Goal: Find specific page/section: Find specific page/section

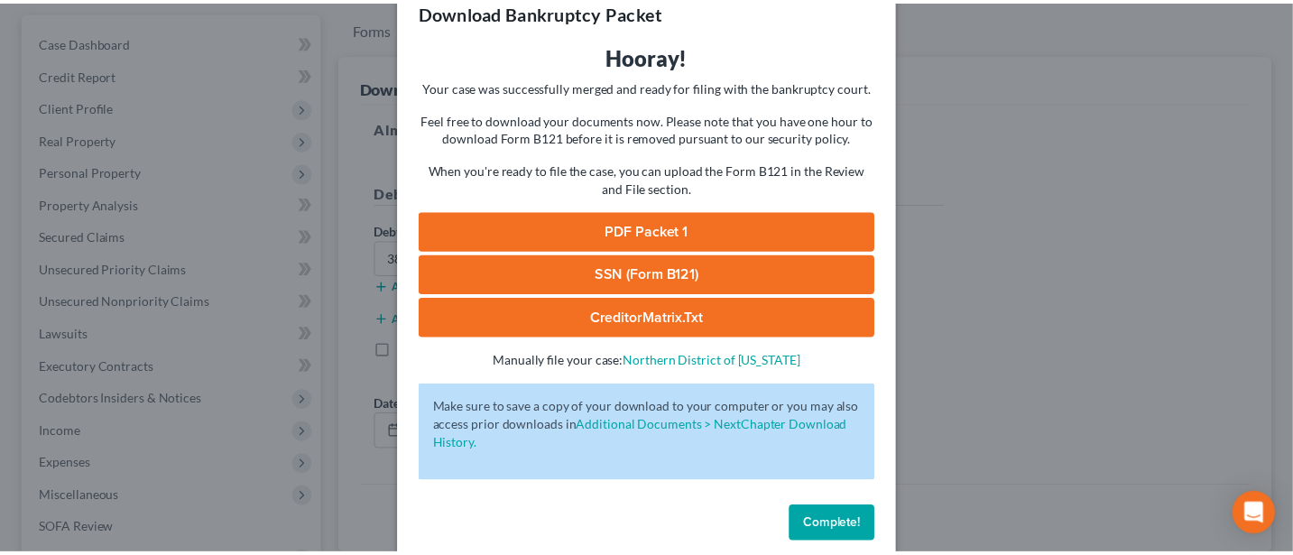
scroll to position [65, 0]
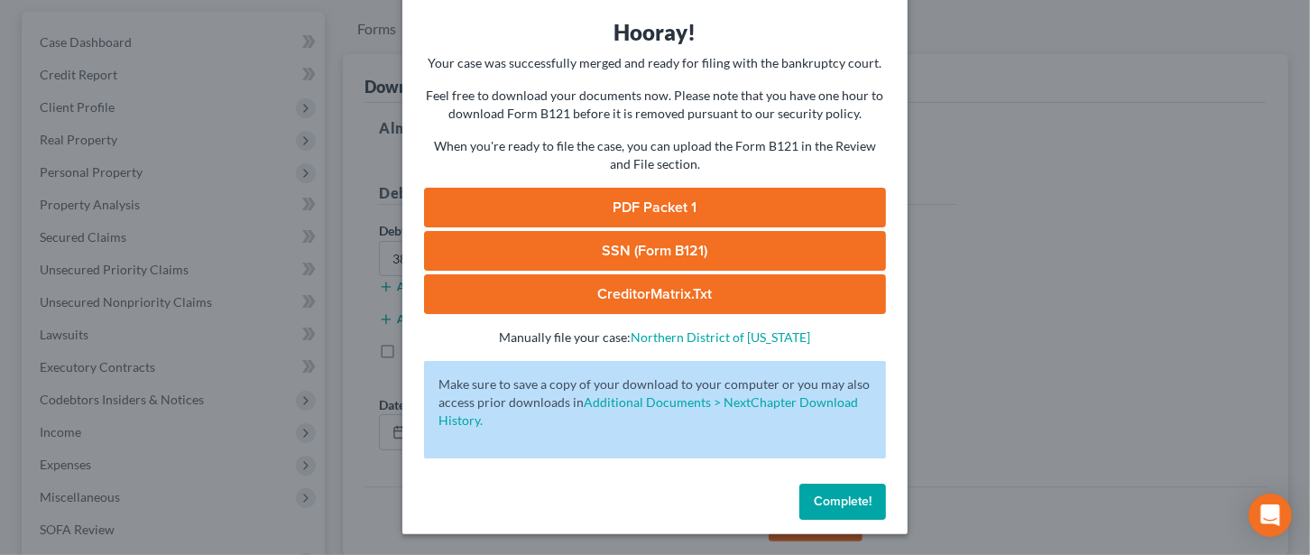
click at [853, 500] on span "Complete!" at bounding box center [843, 501] width 58 height 15
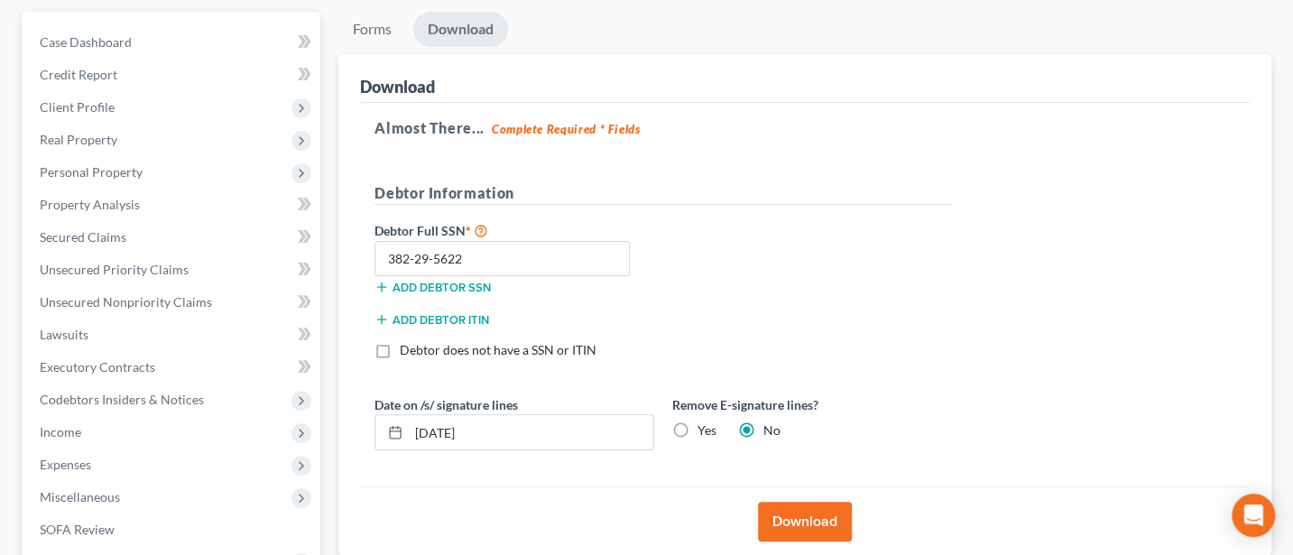
scroll to position [0, 0]
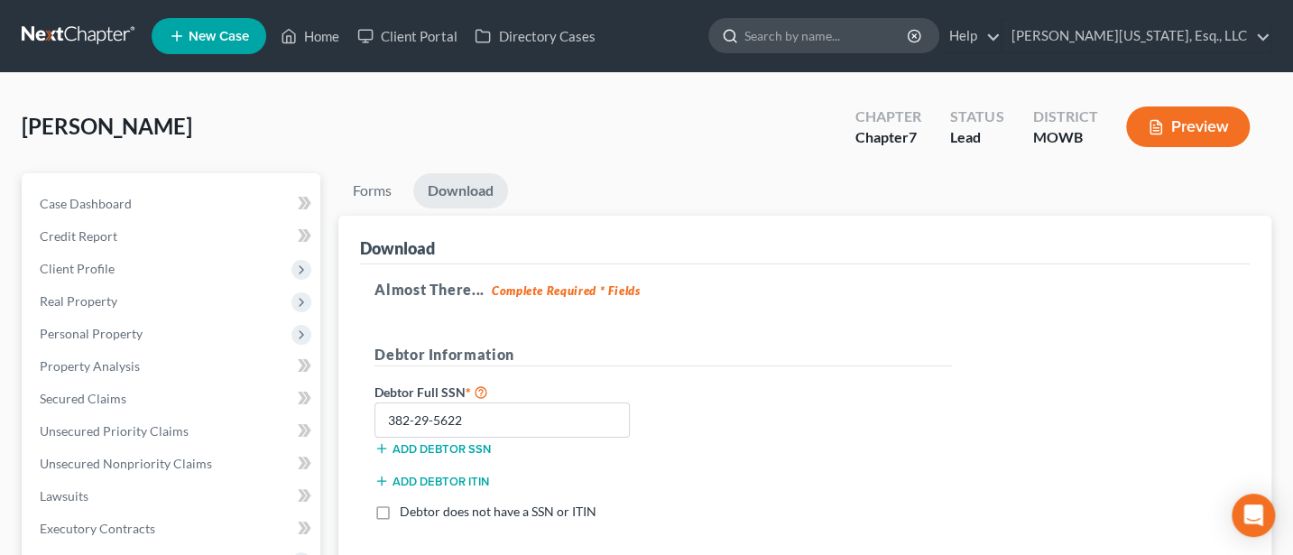
click at [910, 31] on input "search" at bounding box center [826, 35] width 165 height 33
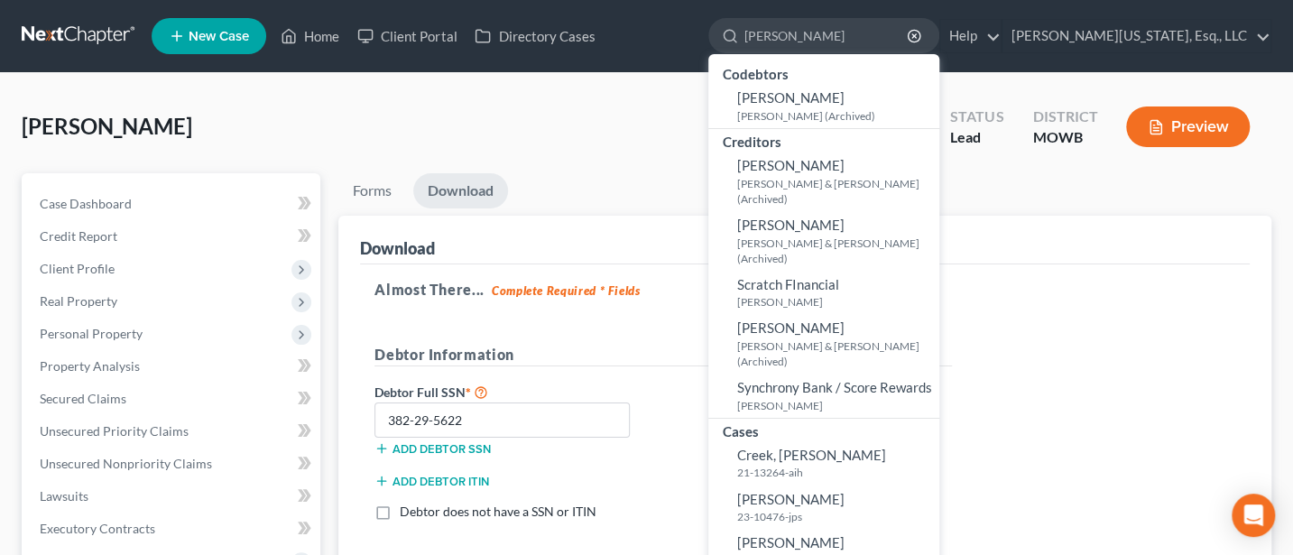
type input "[PERSON_NAME]"
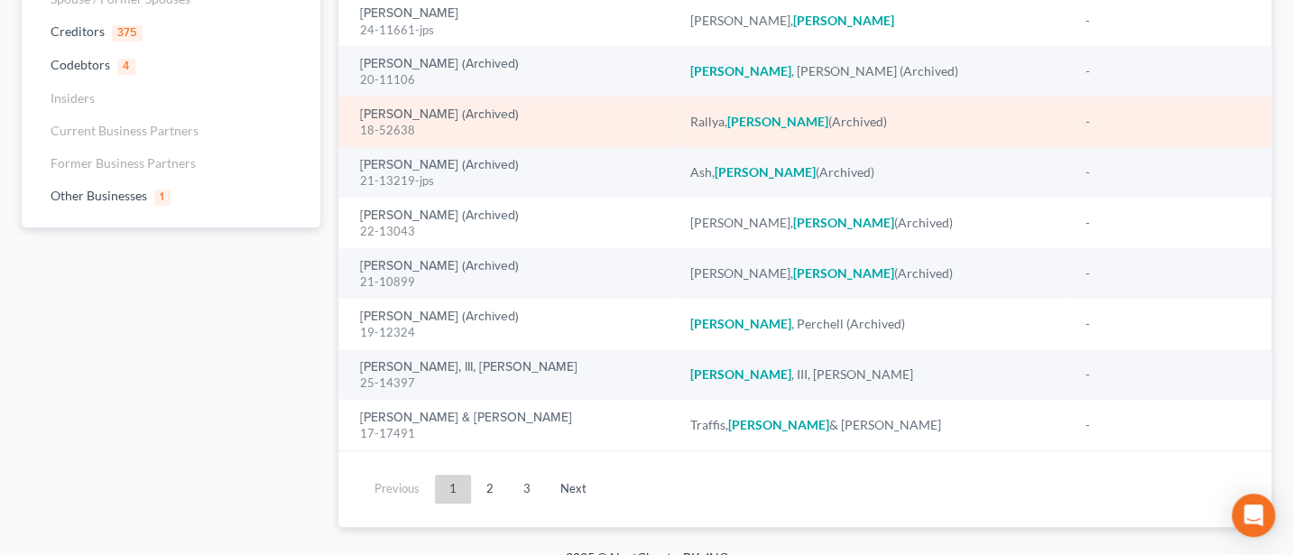
scroll to position [268, 0]
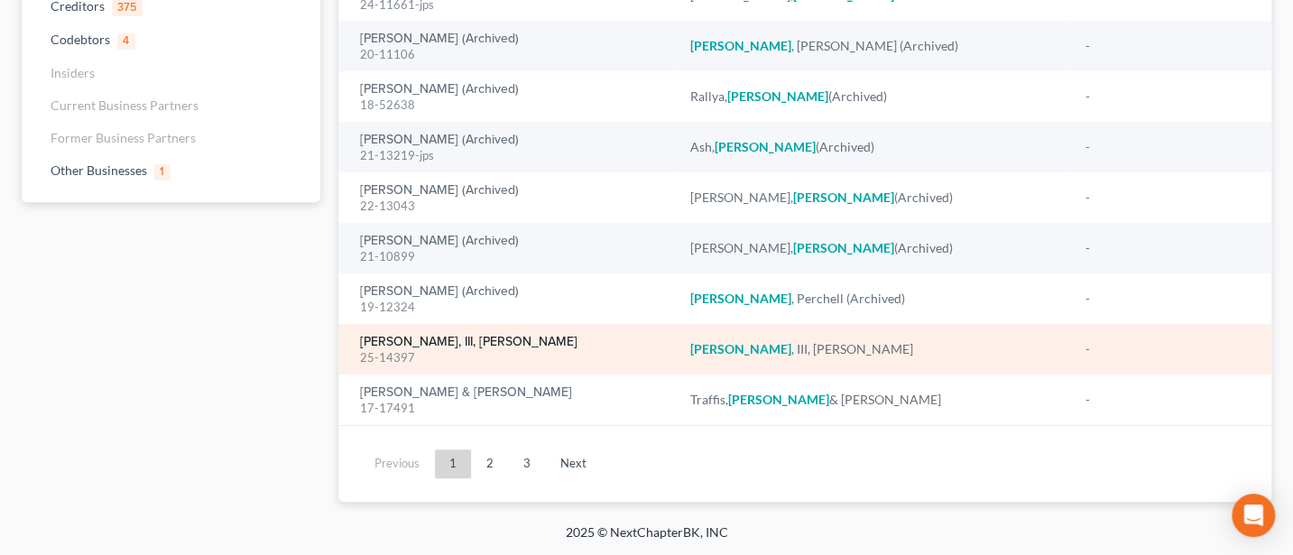
click at [424, 338] on link "[PERSON_NAME], III, [PERSON_NAME]" at bounding box center [468, 342] width 217 height 13
click at [418, 340] on link "[PERSON_NAME], III, [PERSON_NAME]" at bounding box center [468, 342] width 217 height 13
click at [365, 338] on link "[PERSON_NAME], III, [PERSON_NAME]" at bounding box center [468, 342] width 217 height 13
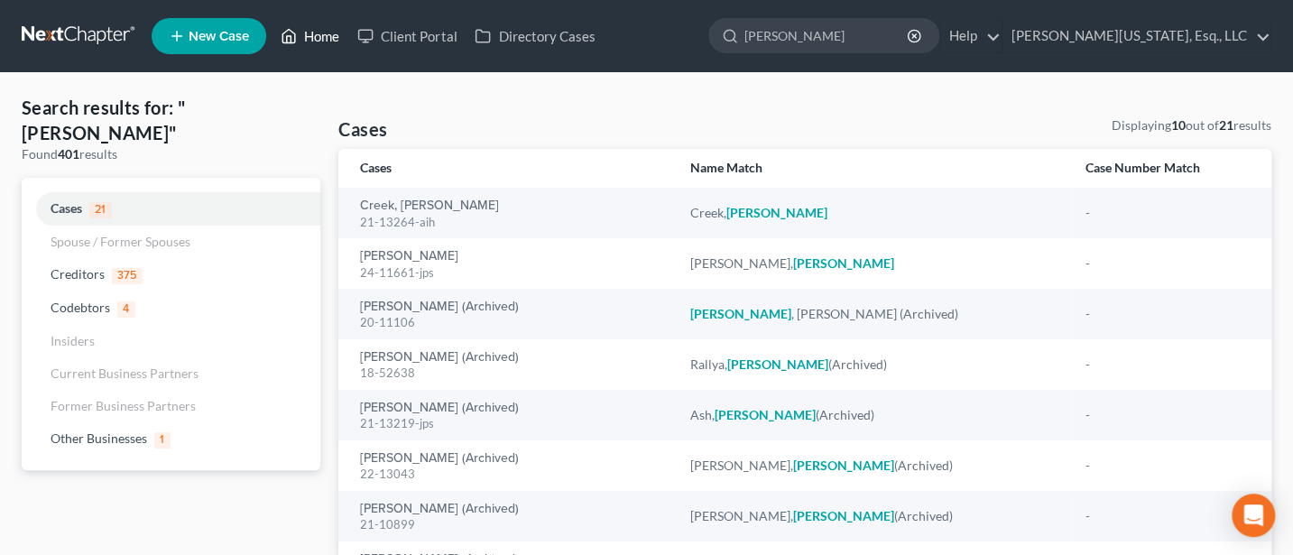
click at [321, 45] on link "Home" at bounding box center [310, 36] width 77 height 32
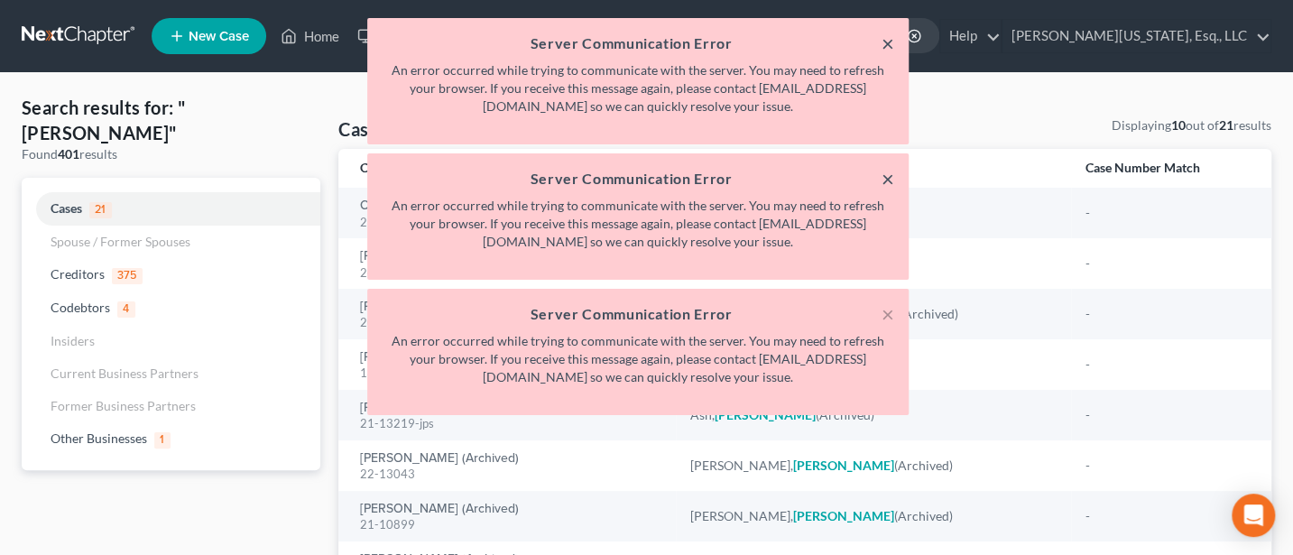
click at [884, 49] on button "×" at bounding box center [888, 43] width 13 height 22
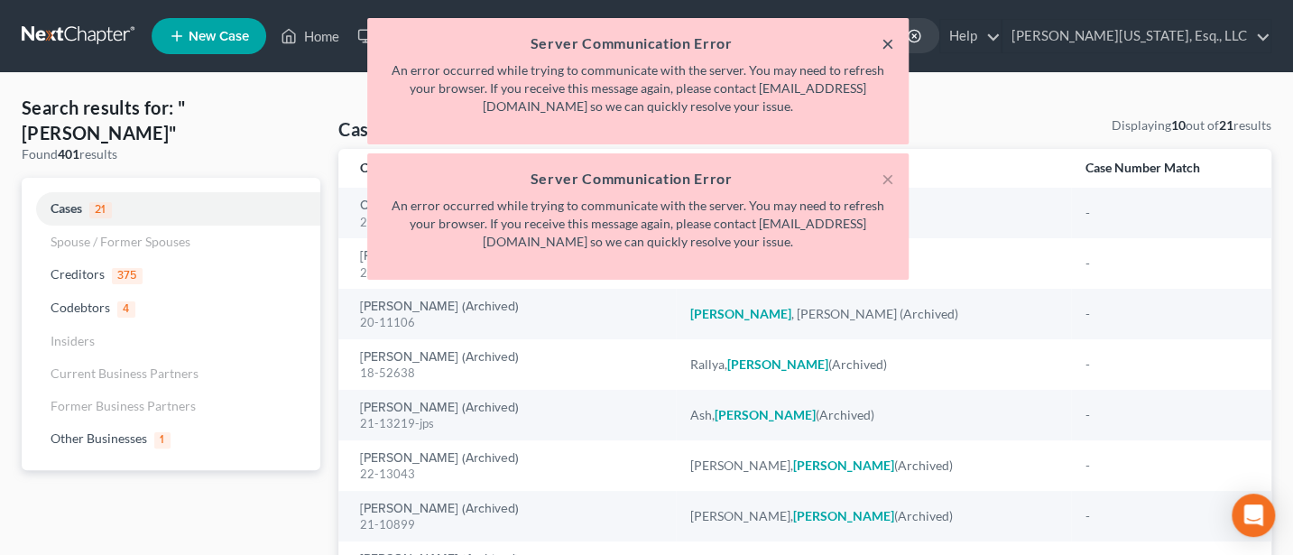
click at [886, 49] on button "×" at bounding box center [888, 43] width 13 height 22
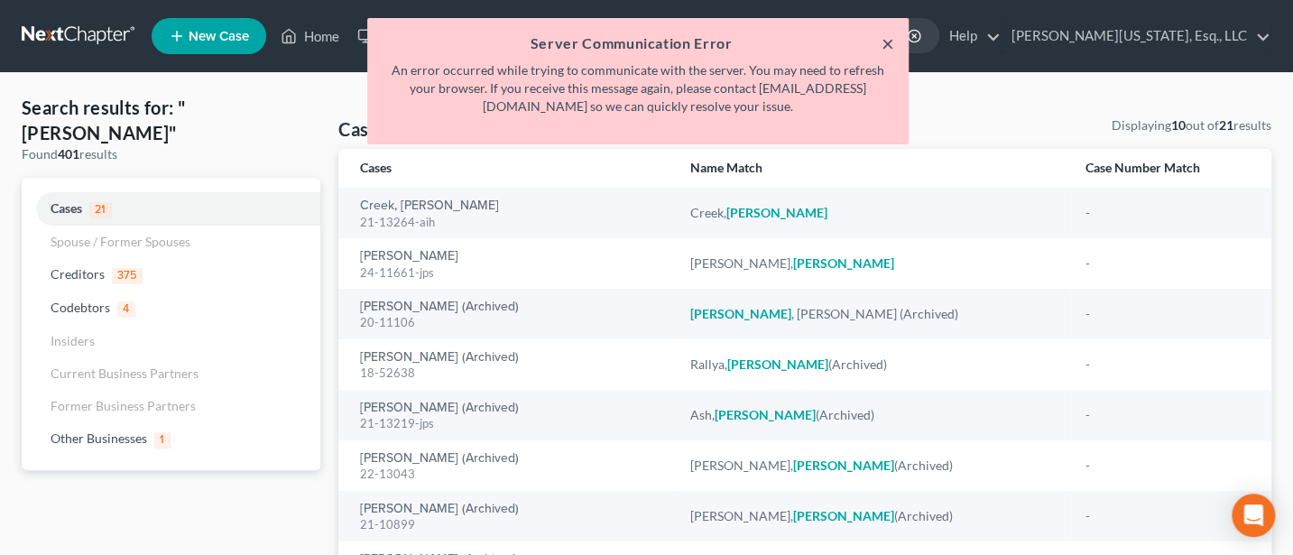
click at [886, 49] on button "×" at bounding box center [888, 43] width 13 height 22
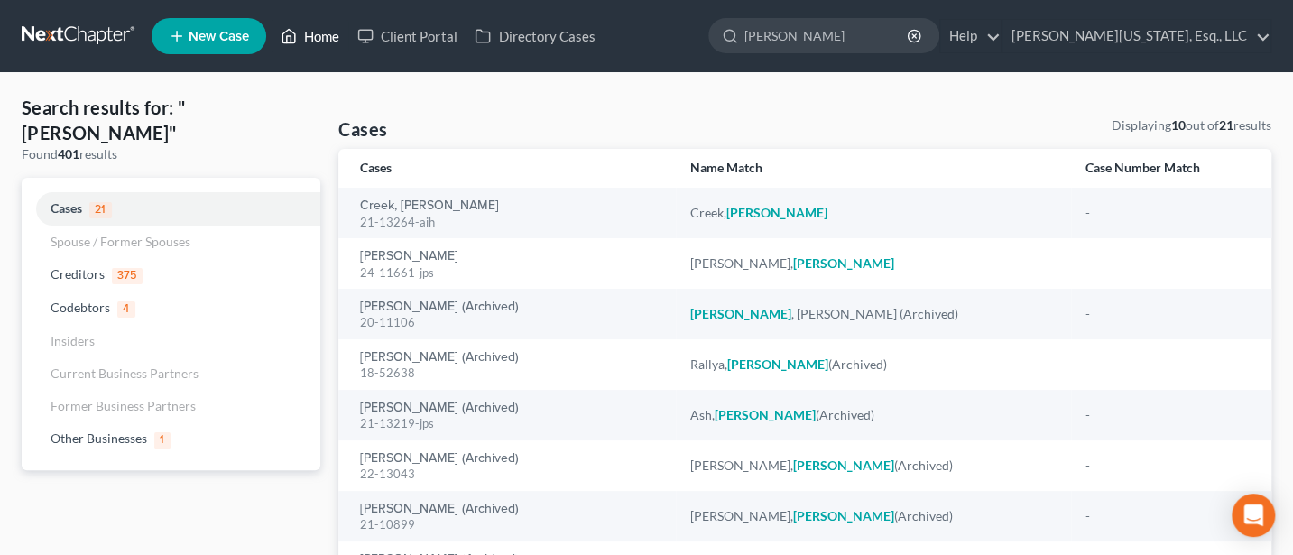
click at [338, 37] on link "Home" at bounding box center [310, 36] width 77 height 32
click at [321, 37] on link "Home" at bounding box center [310, 36] width 77 height 32
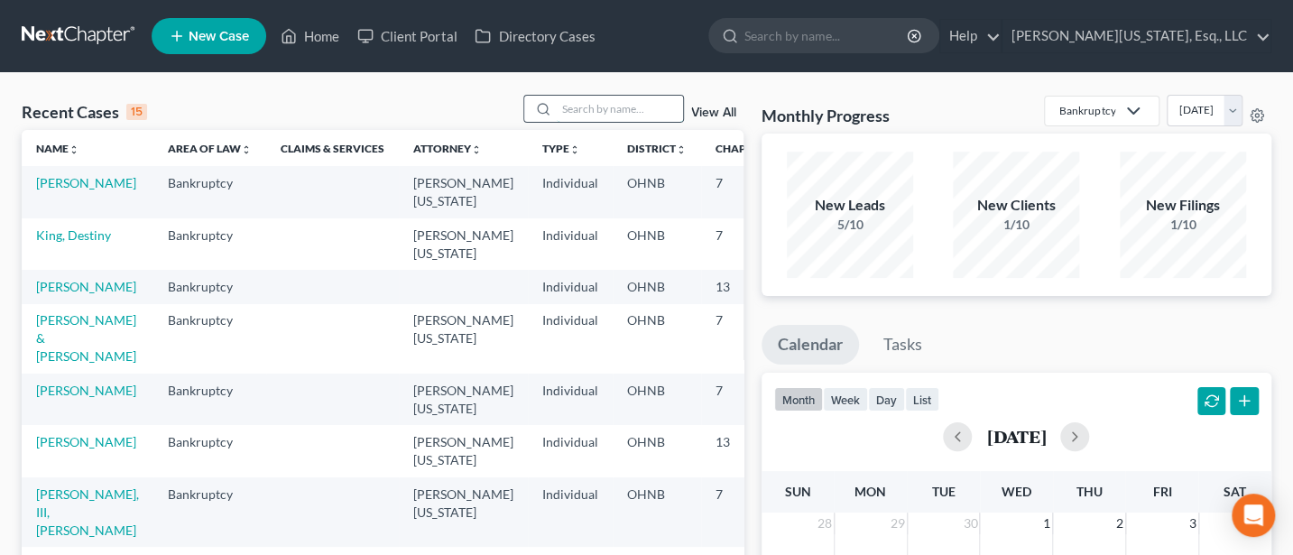
click at [586, 113] on input "search" at bounding box center [620, 109] width 126 height 26
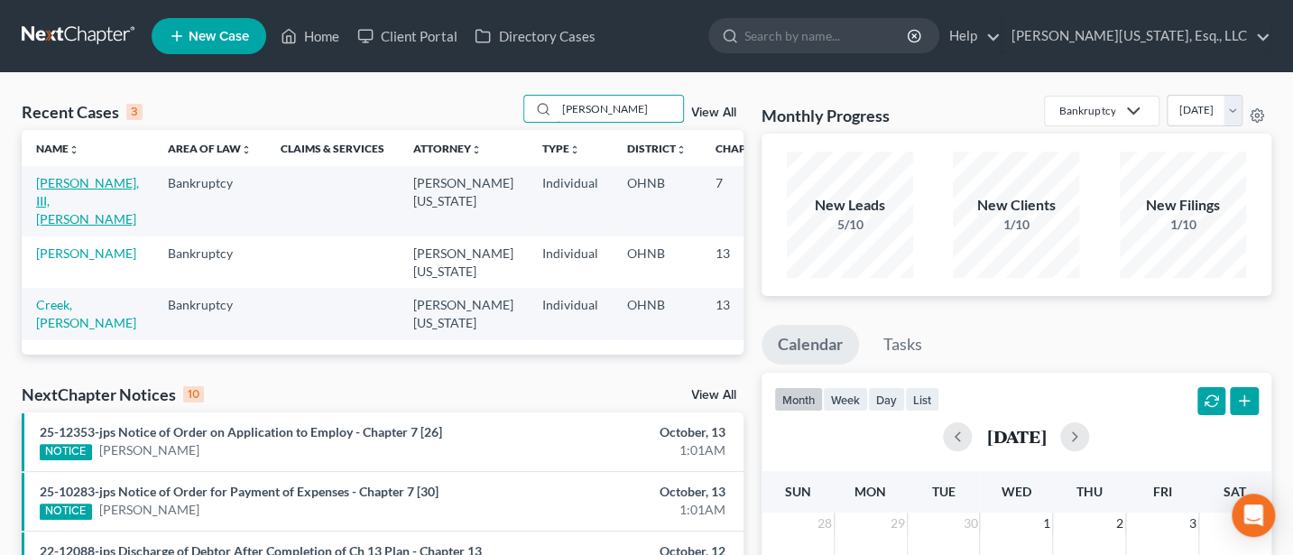
type input "[PERSON_NAME]"
click at [76, 180] on link "[PERSON_NAME], III, [PERSON_NAME]" at bounding box center [87, 200] width 103 height 51
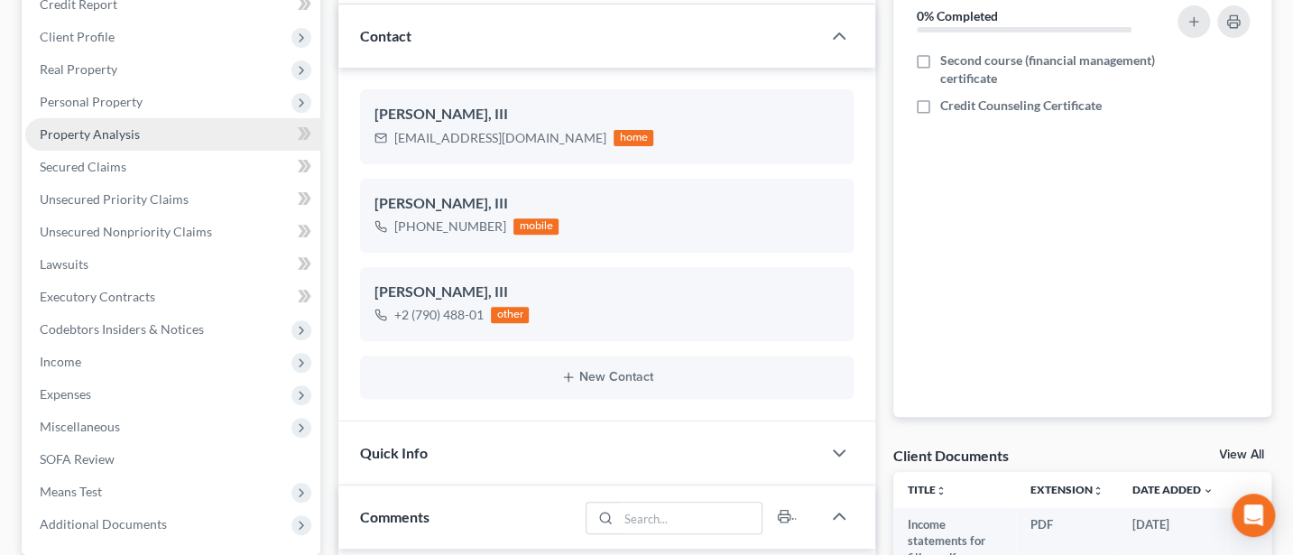
scroll to position [240, 0]
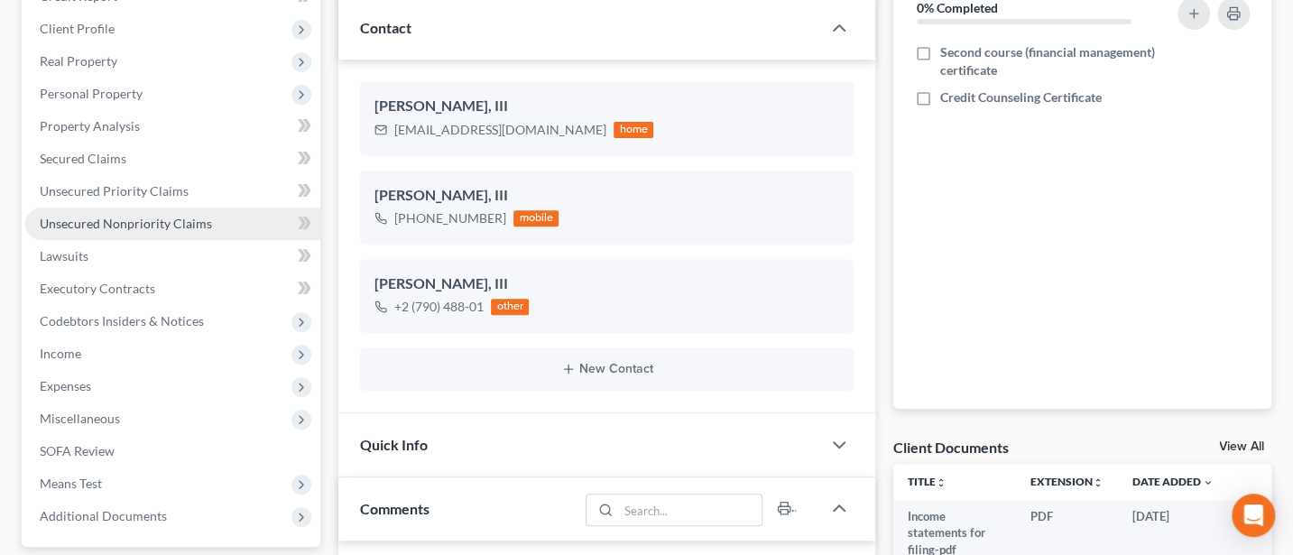
click at [132, 223] on span "Unsecured Nonpriority Claims" at bounding box center [126, 223] width 172 height 15
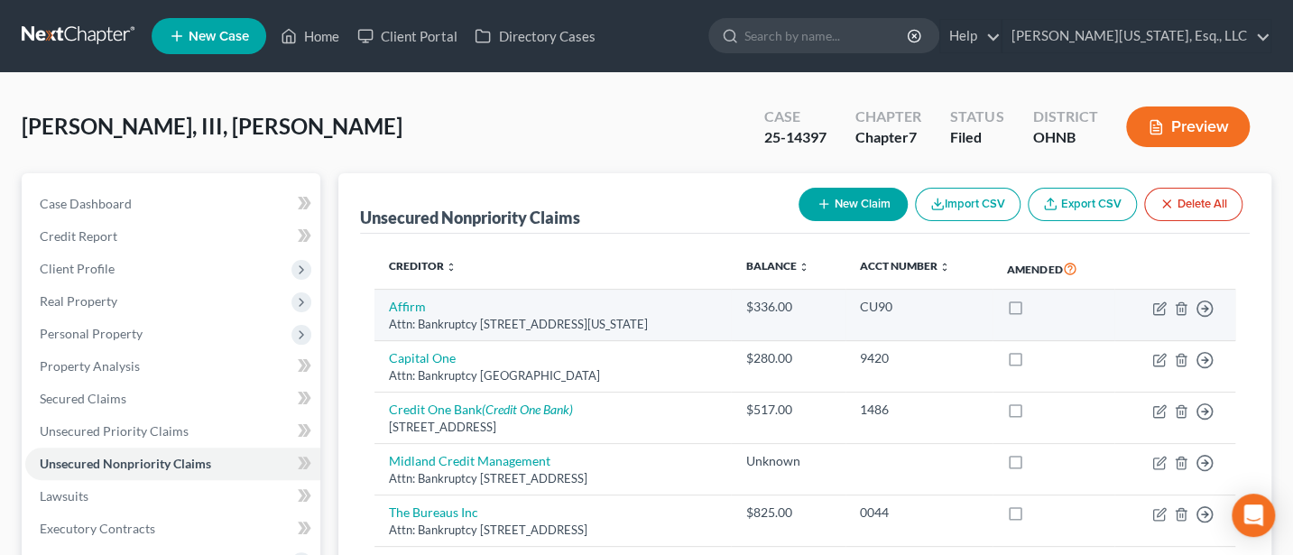
scroll to position [240, 0]
